Goal: Information Seeking & Learning: Learn about a topic

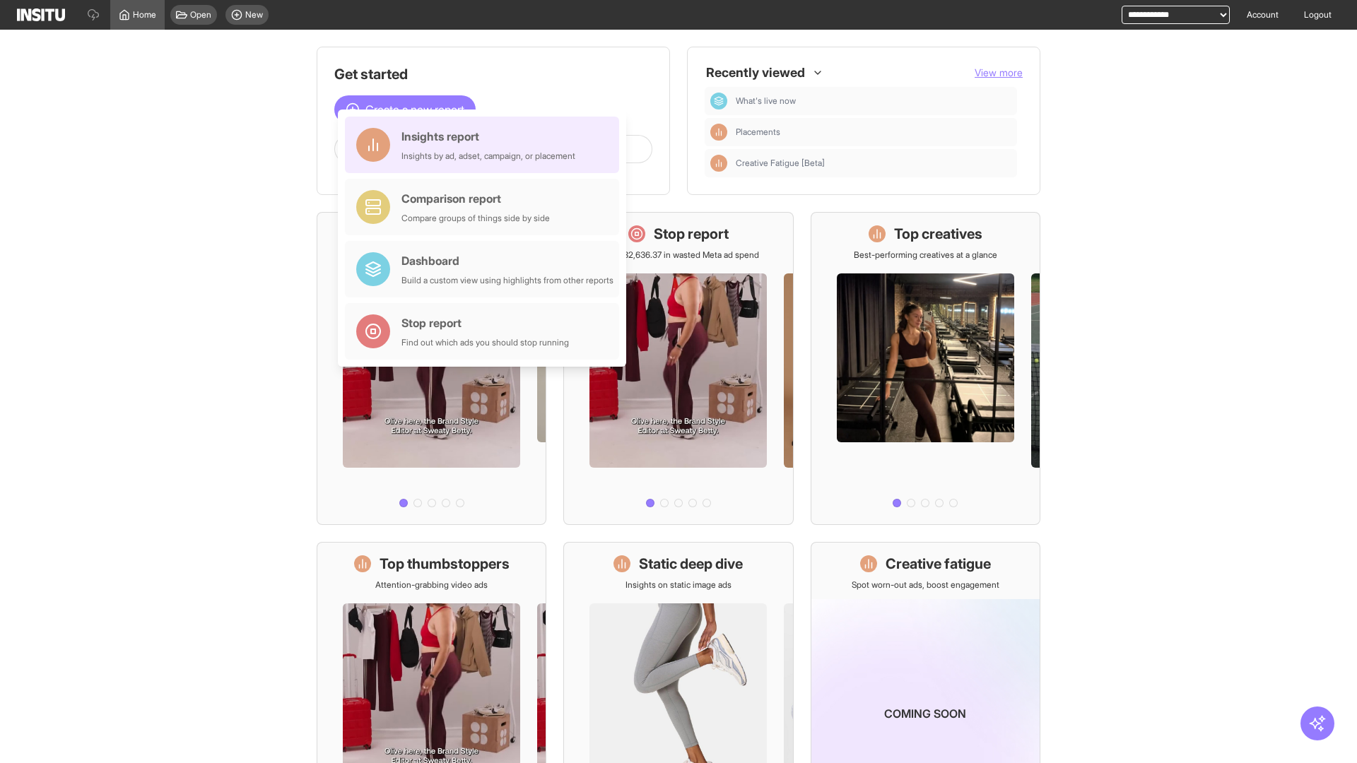
click at [485, 145] on div "Insights report Insights by ad, adset, campaign, or placement" at bounding box center [488, 145] width 174 height 34
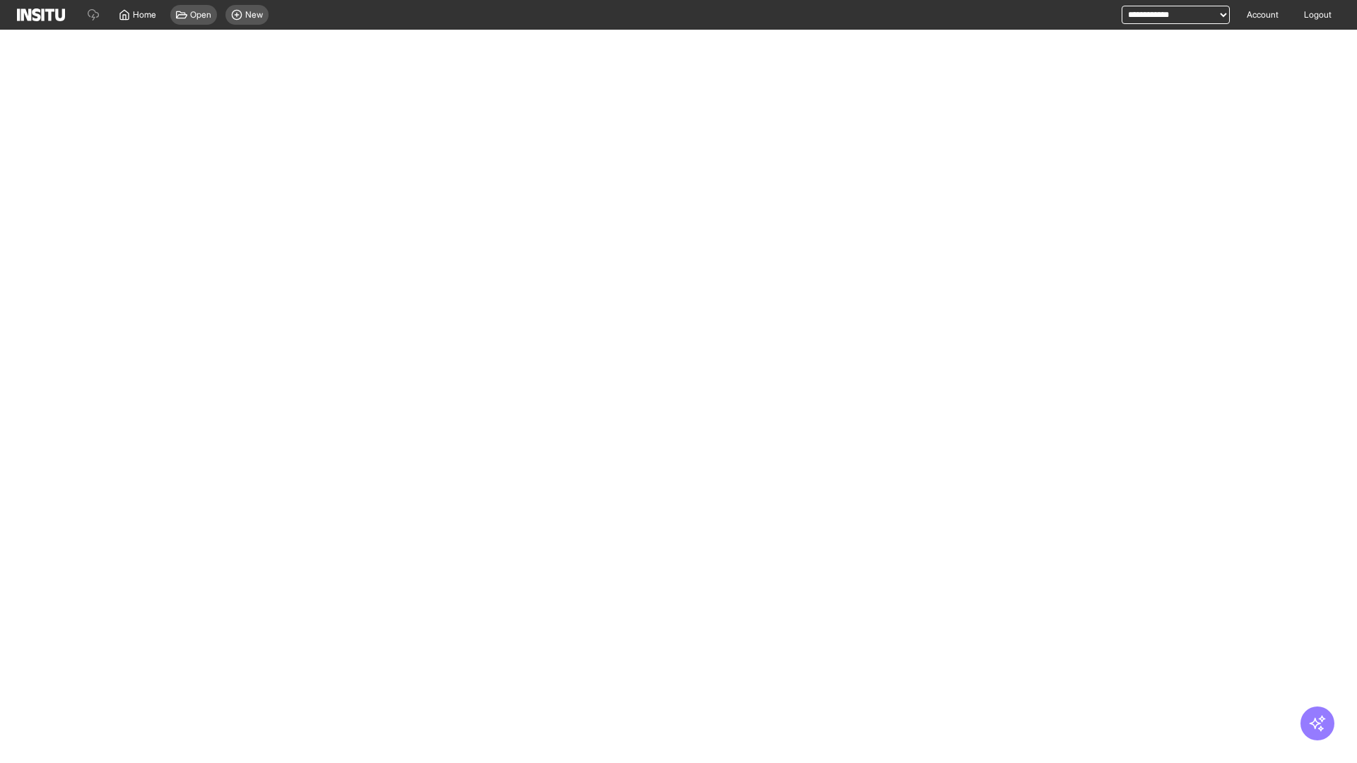
select select "**"
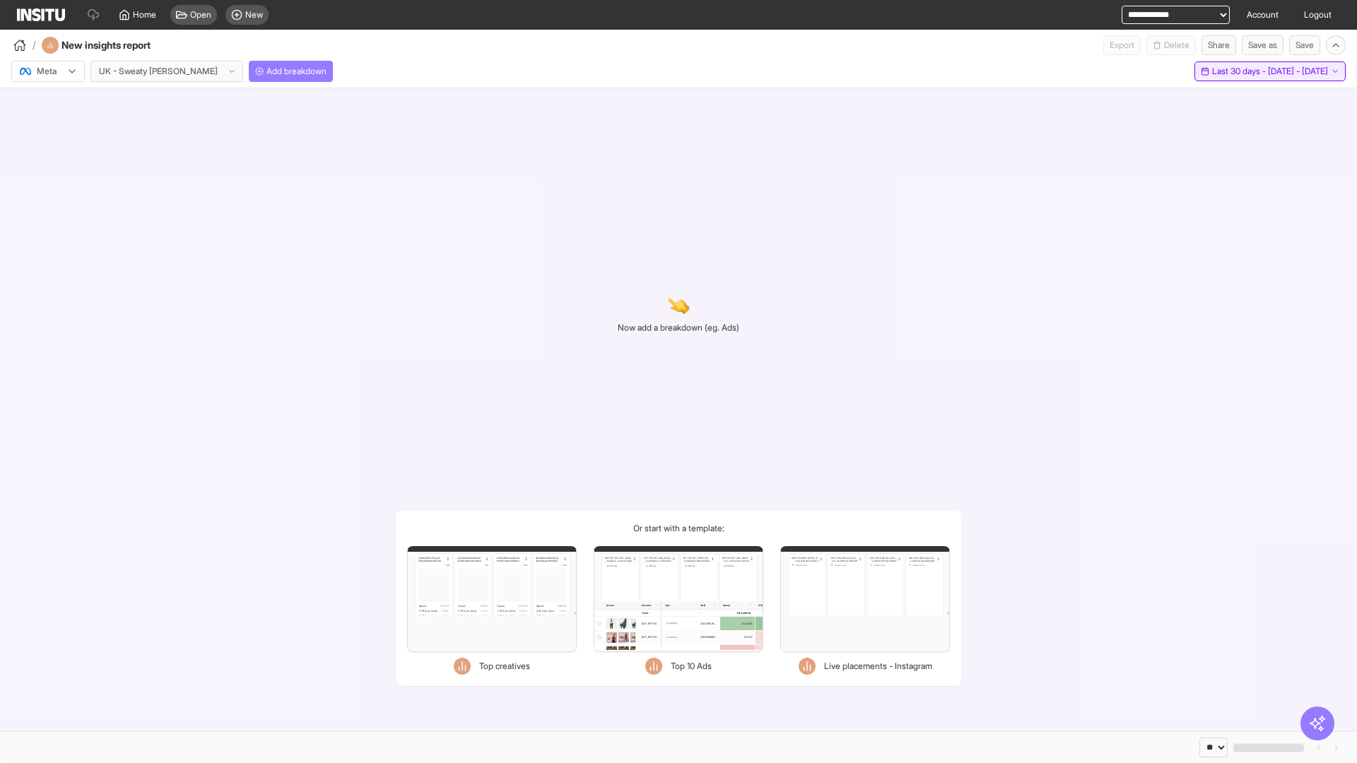
click at [1251, 71] on span "Last 30 days - [DATE] - [DATE]" at bounding box center [1270, 71] width 116 height 11
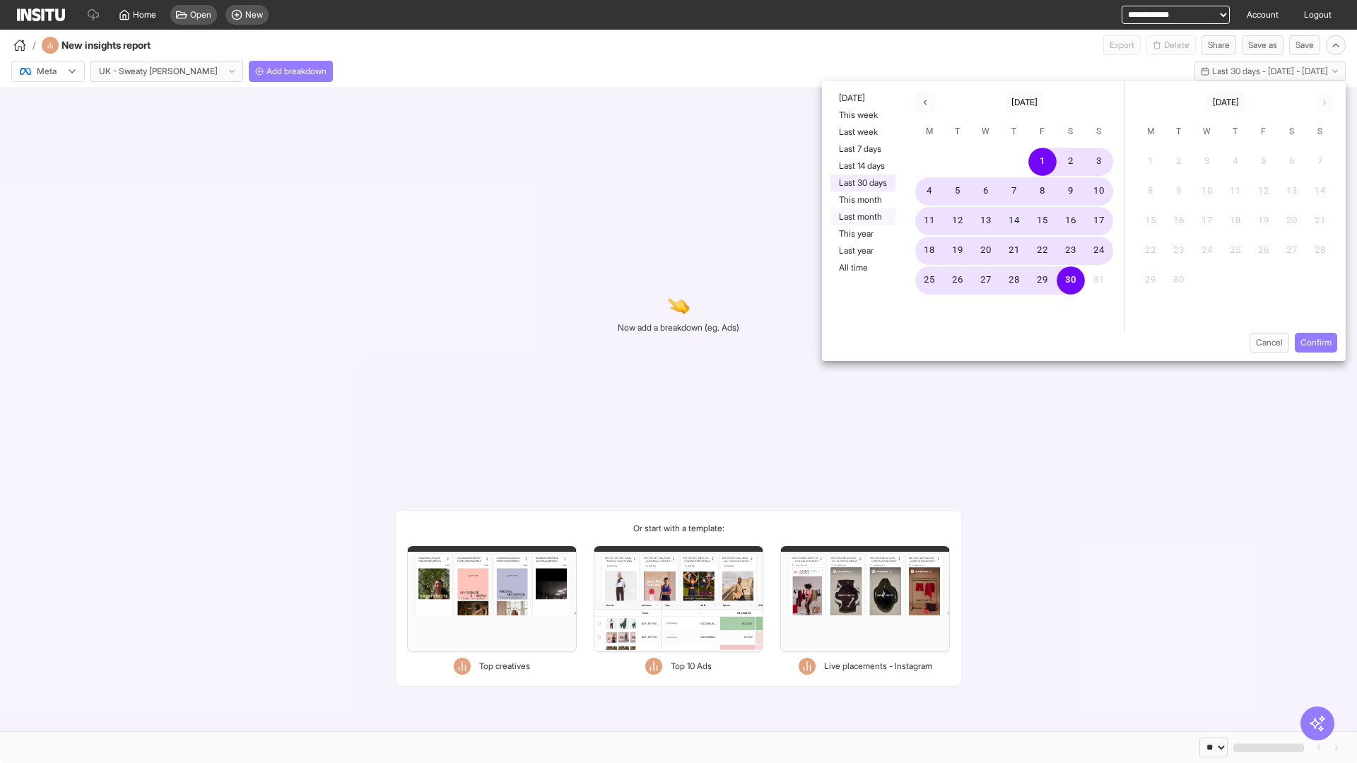
click at [861, 217] on button "Last month" at bounding box center [862, 216] width 65 height 17
